Goal: Task Accomplishment & Management: Use online tool/utility

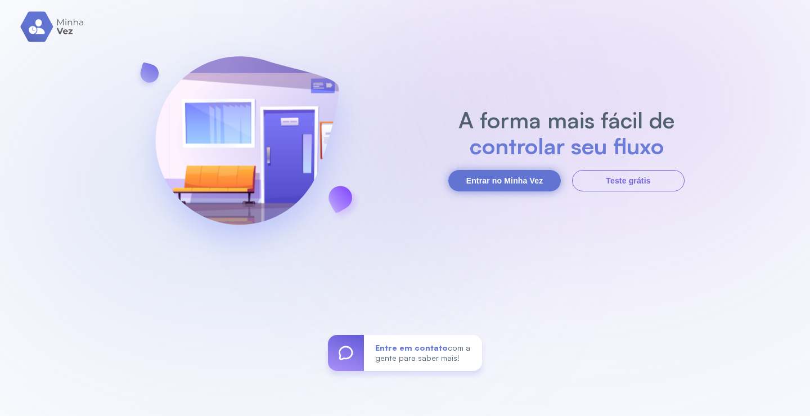
click at [523, 182] on button "Entrar no Minha Vez" at bounding box center [504, 180] width 113 height 21
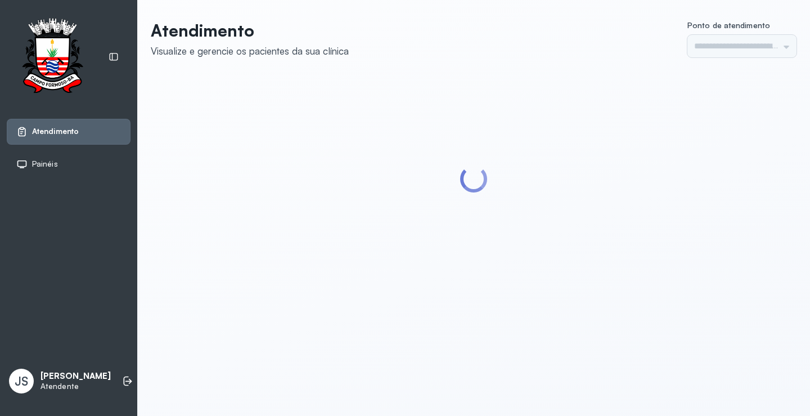
type input "*********"
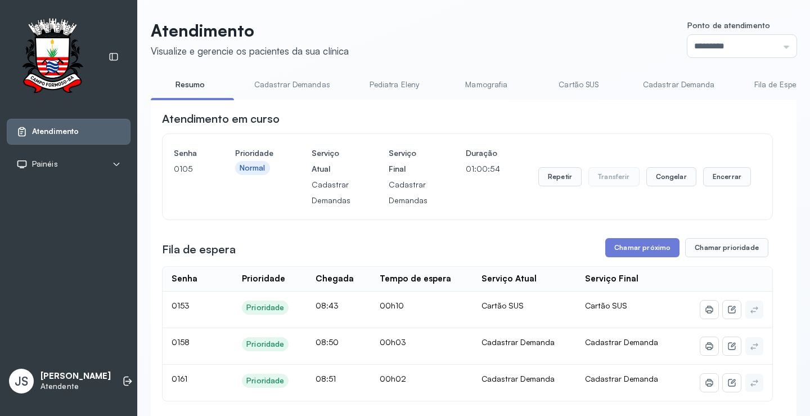
click at [668, 88] on link "Cadastrar Demanda" at bounding box center [679, 84] width 95 height 19
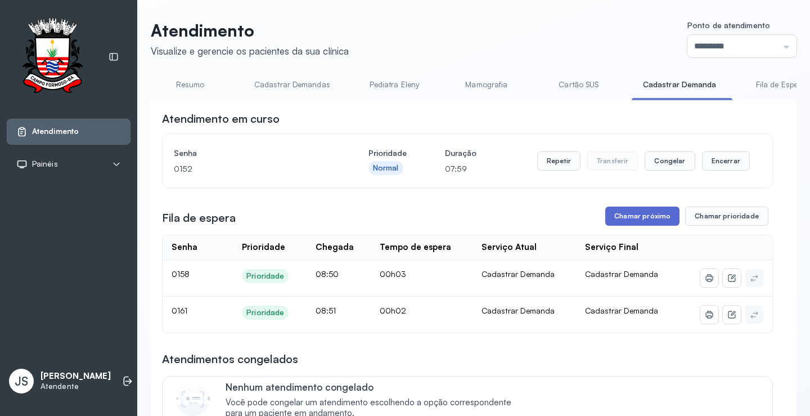
click at [632, 220] on button "Chamar próximo" at bounding box center [642, 215] width 74 height 19
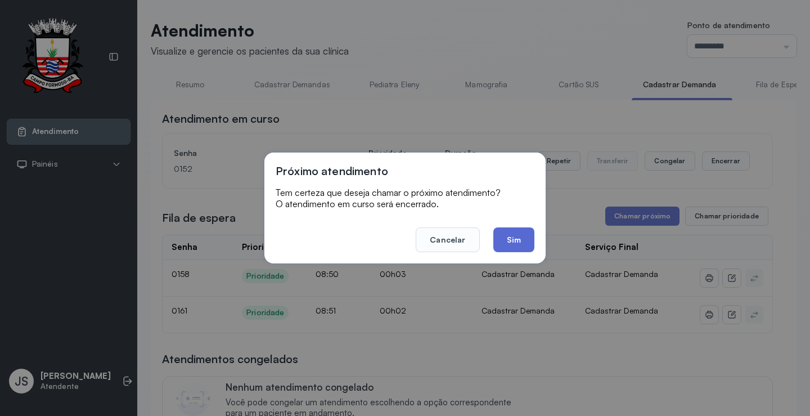
click at [516, 241] on button "Sim" at bounding box center [513, 239] width 41 height 25
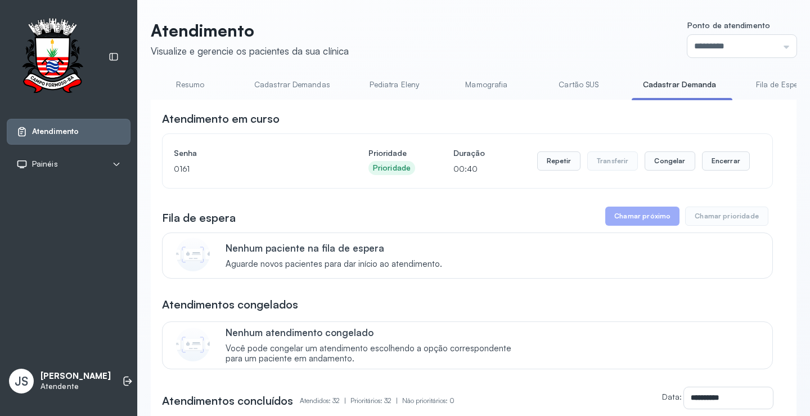
click at [192, 82] on link "Resumo" at bounding box center [190, 84] width 79 height 19
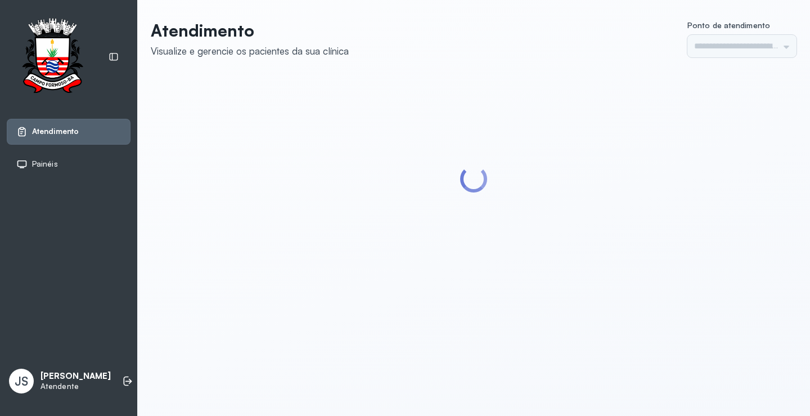
type input "*********"
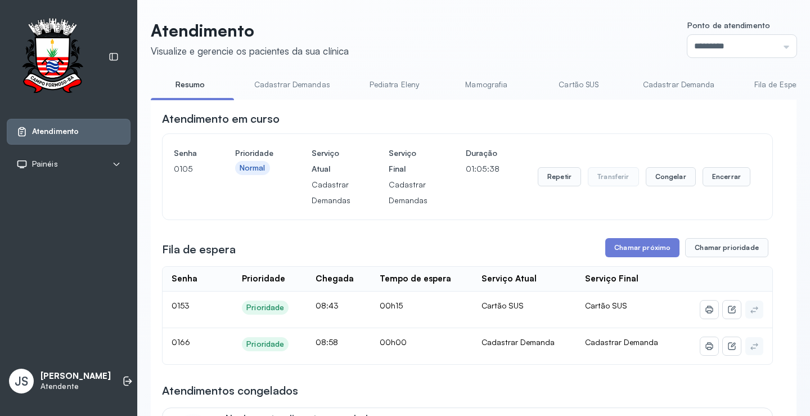
click at [681, 81] on link "Cadastrar Demanda" at bounding box center [679, 84] width 95 height 19
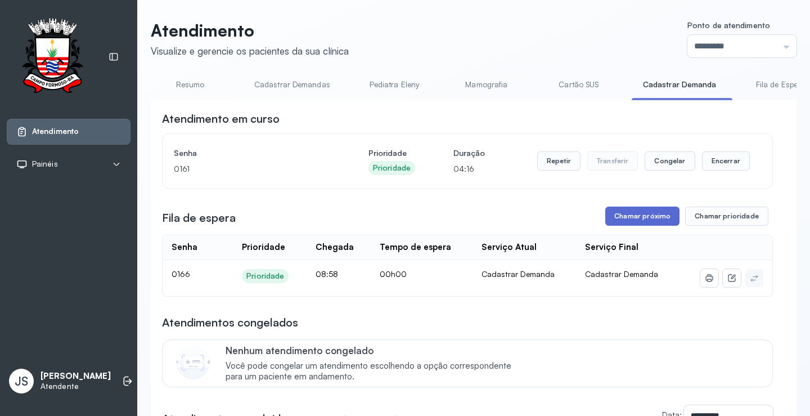
click at [639, 218] on button "Chamar próximo" at bounding box center [642, 215] width 74 height 19
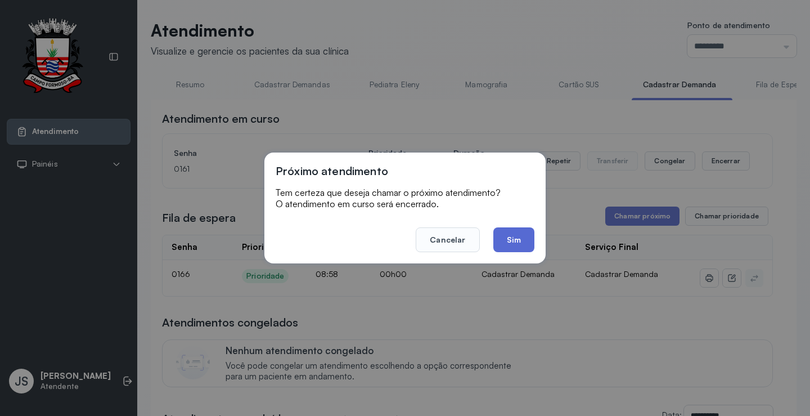
click at [511, 237] on button "Sim" at bounding box center [513, 239] width 41 height 25
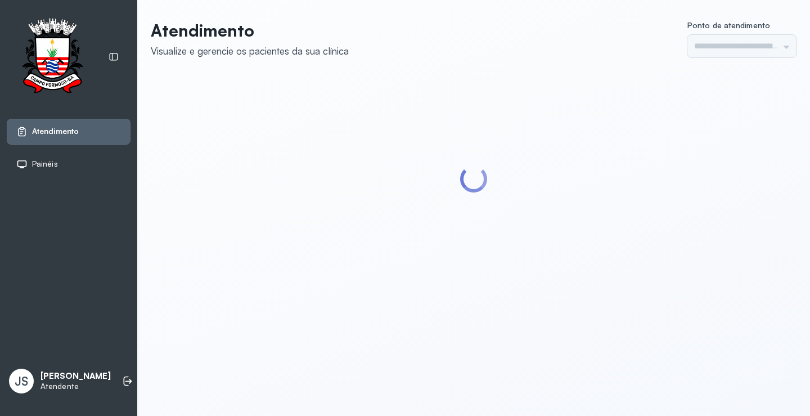
type input "*********"
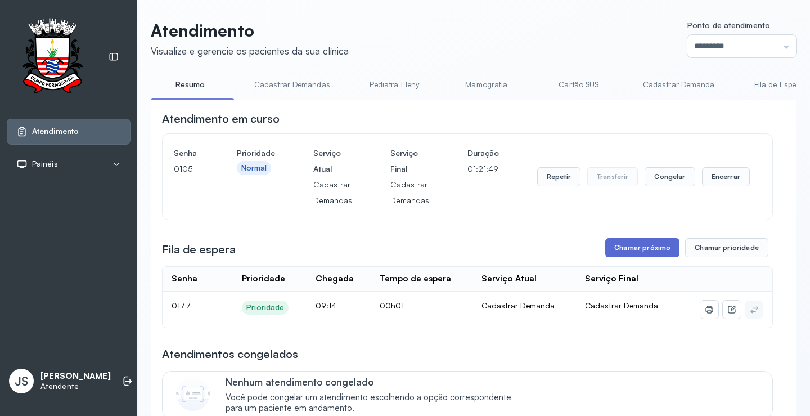
click at [645, 248] on button "Chamar próximo" at bounding box center [642, 247] width 74 height 19
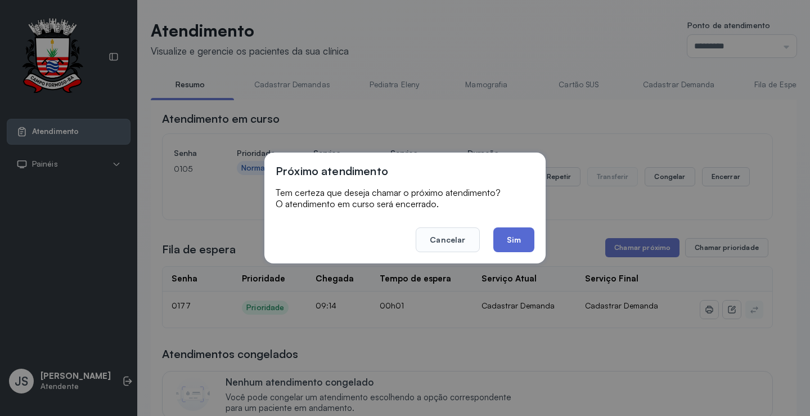
click at [519, 235] on button "Sim" at bounding box center [513, 239] width 41 height 25
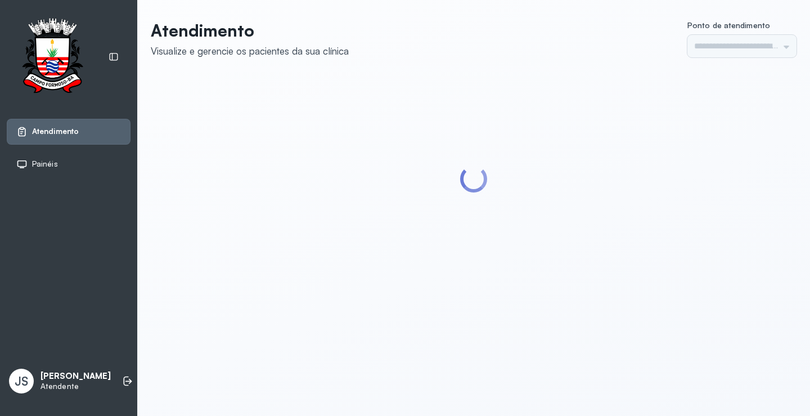
type input "*********"
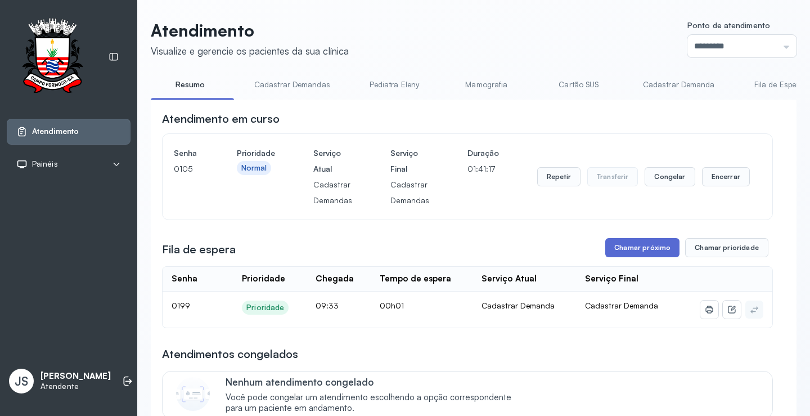
click at [639, 251] on button "Chamar próximo" at bounding box center [642, 247] width 74 height 19
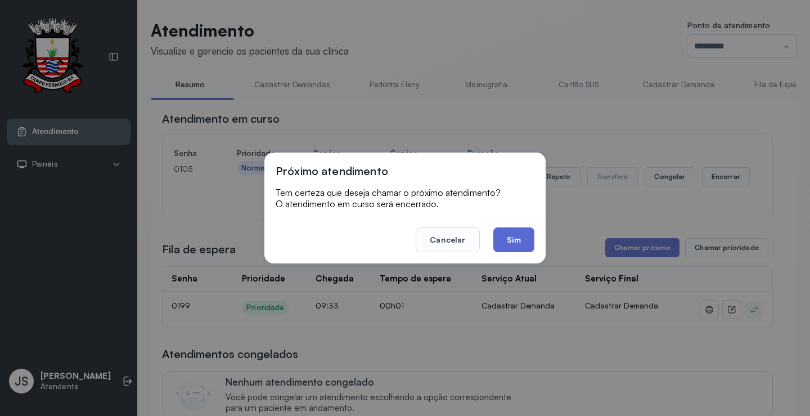
click at [520, 240] on button "Sim" at bounding box center [513, 239] width 41 height 25
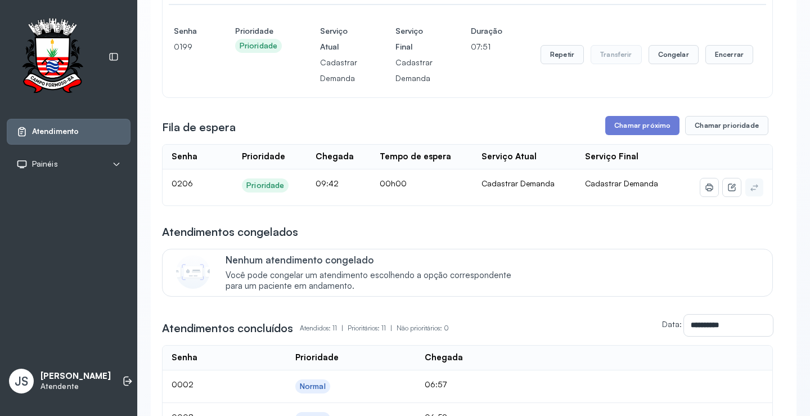
scroll to position [225, 0]
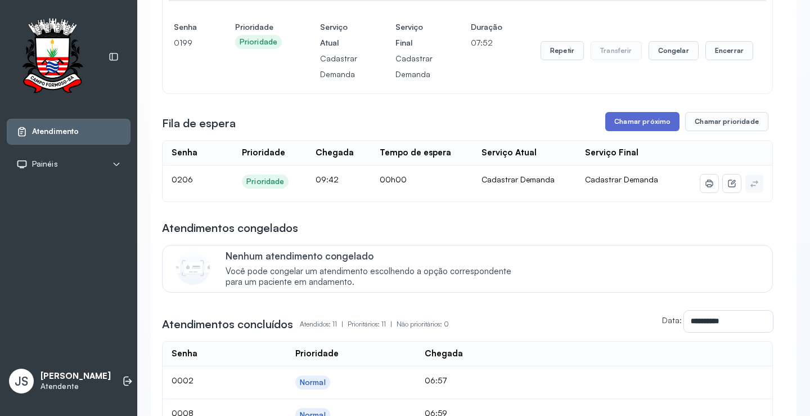
click at [636, 124] on button "Chamar próximo" at bounding box center [642, 121] width 74 height 19
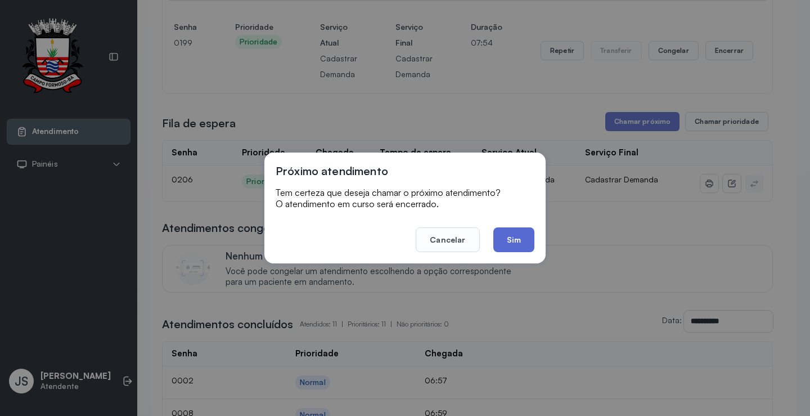
click at [510, 235] on button "Sim" at bounding box center [513, 239] width 41 height 25
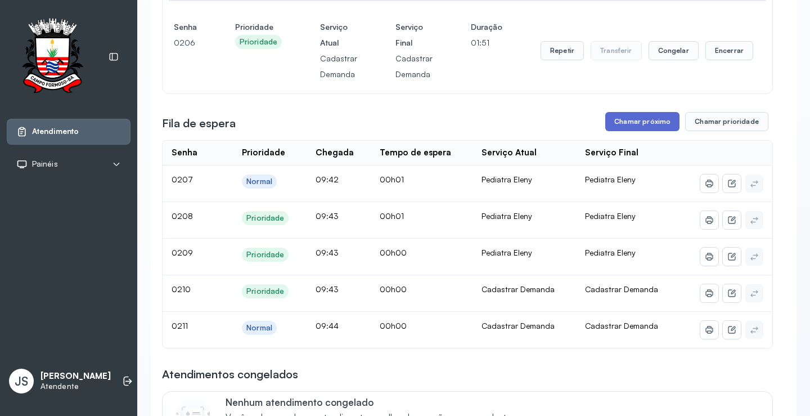
click at [637, 119] on button "Chamar próximo" at bounding box center [642, 121] width 74 height 19
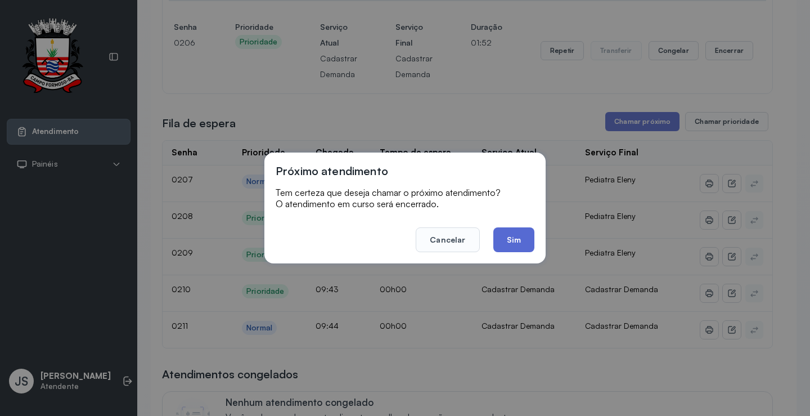
click at [510, 236] on button "Sim" at bounding box center [513, 239] width 41 height 25
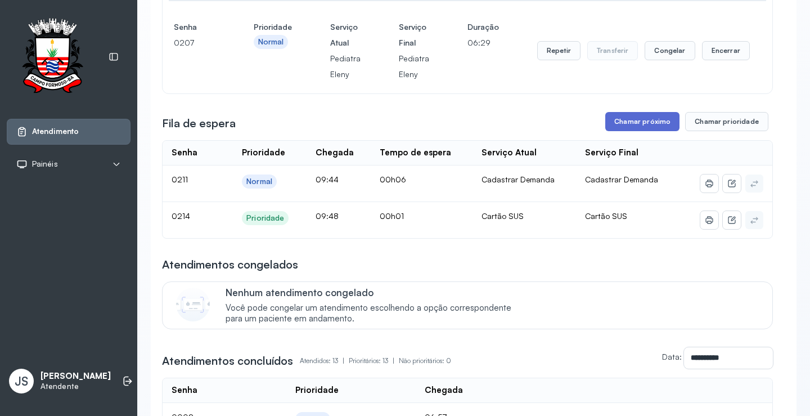
click at [635, 129] on button "Chamar próximo" at bounding box center [642, 121] width 74 height 19
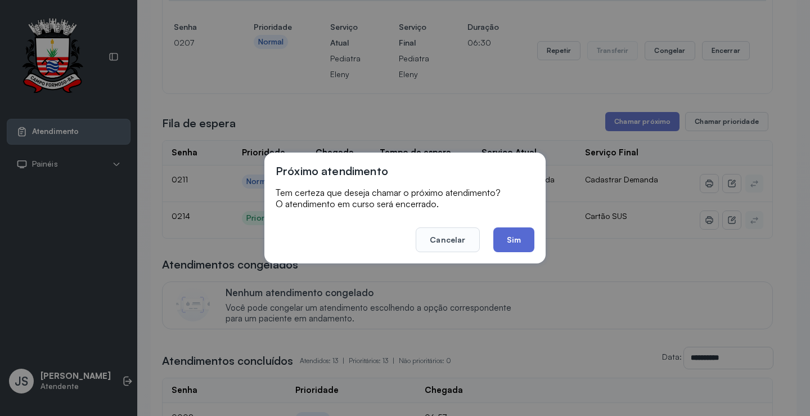
click at [519, 239] on button "Sim" at bounding box center [513, 239] width 41 height 25
